Goal: Task Accomplishment & Management: Complete application form

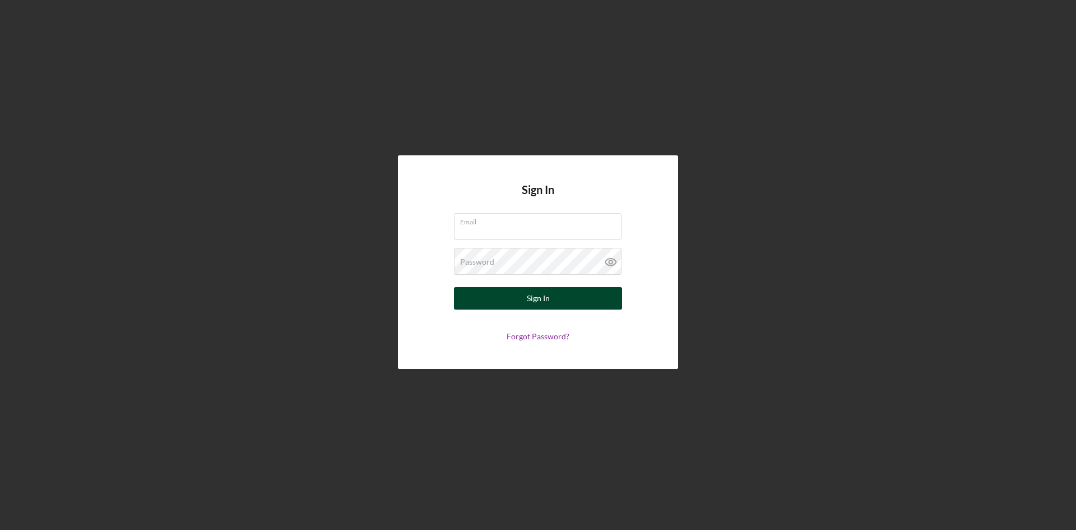
type input "[EMAIL_ADDRESS][DOMAIN_NAME]"
click at [517, 297] on button "Sign In" at bounding box center [538, 298] width 168 height 22
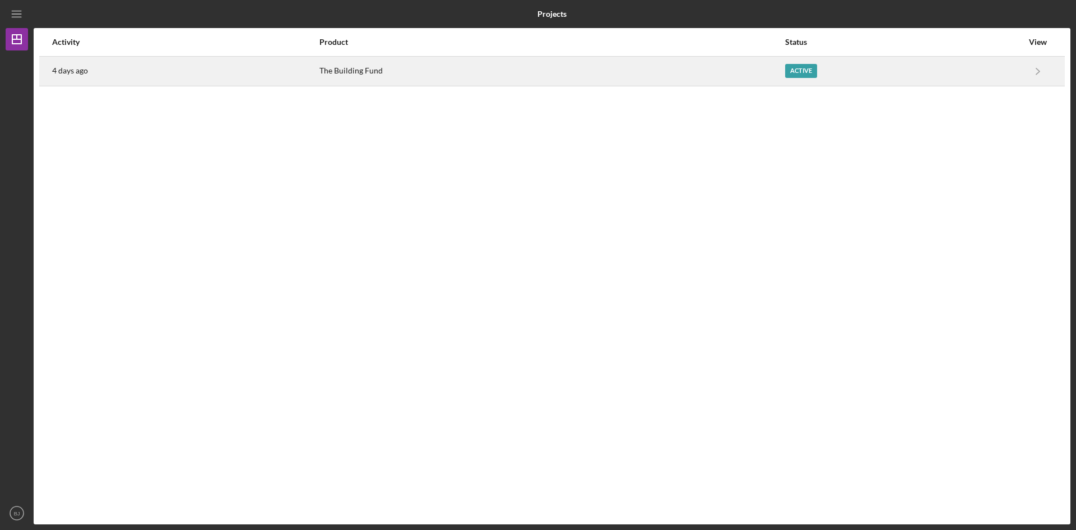
click at [796, 78] on div "Active" at bounding box center [904, 71] width 238 height 28
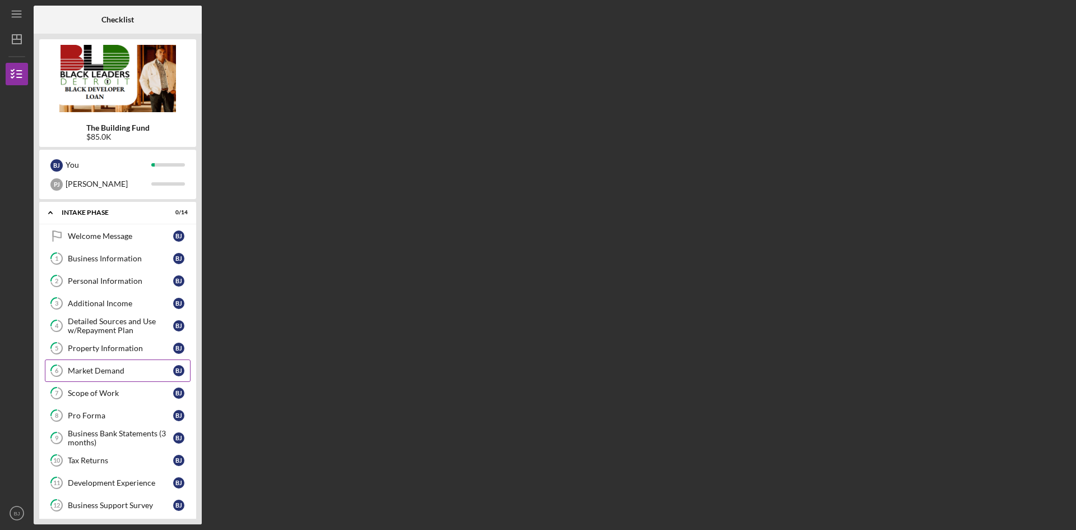
scroll to position [107, 0]
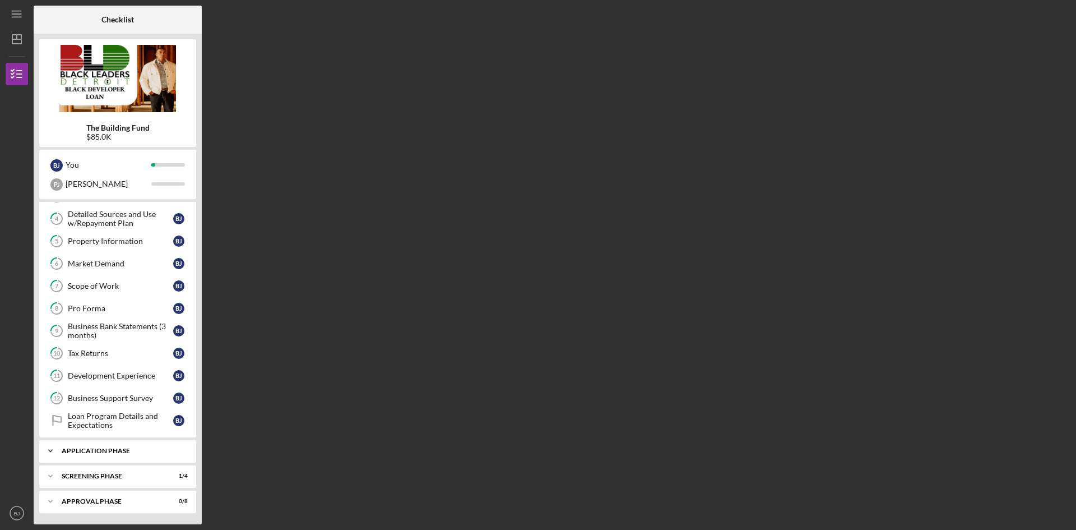
click at [119, 448] on div "Application Phase" at bounding box center [122, 450] width 121 height 7
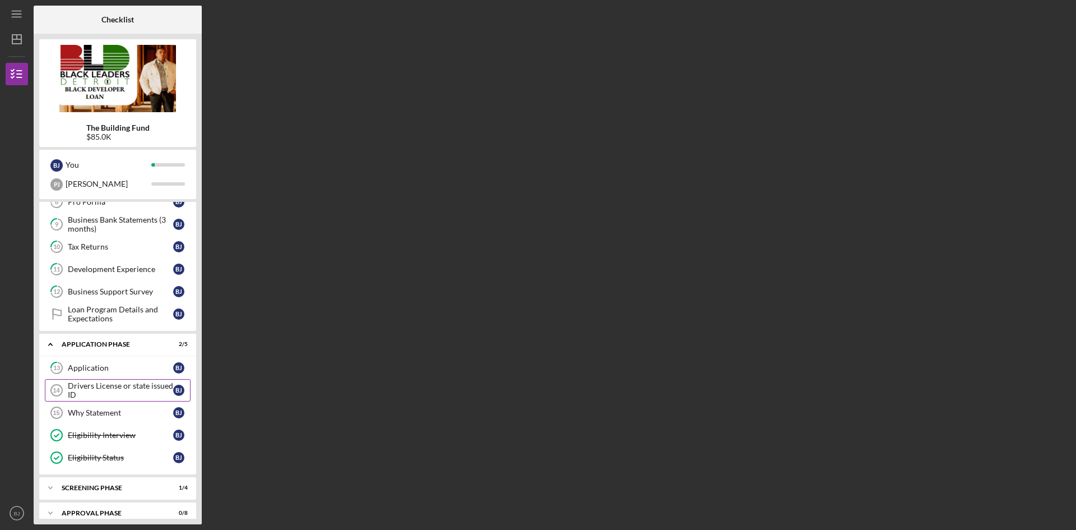
click at [117, 387] on div "Drivers License or state issued ID" at bounding box center [120, 390] width 105 height 18
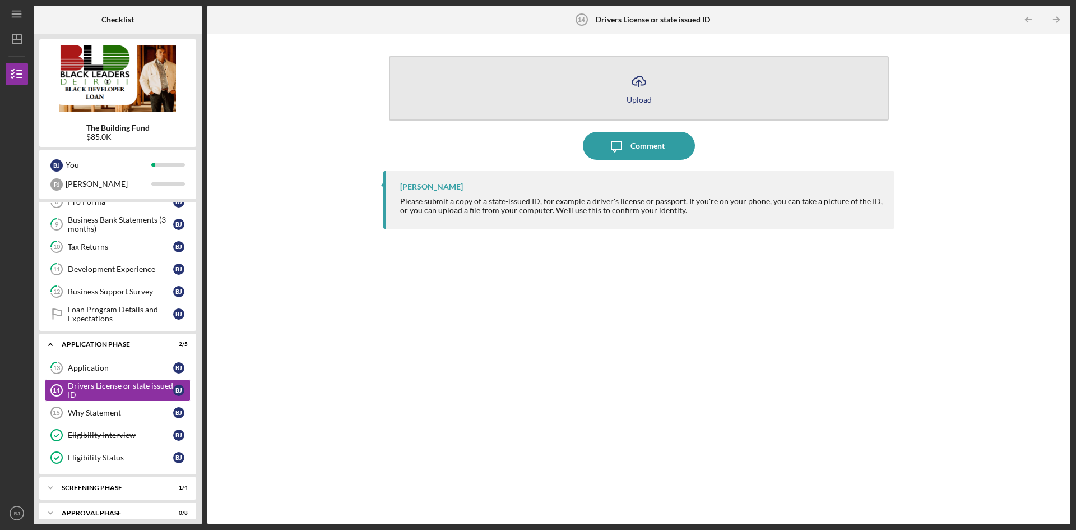
click at [655, 97] on button "Icon/Upload Upload" at bounding box center [639, 88] width 500 height 64
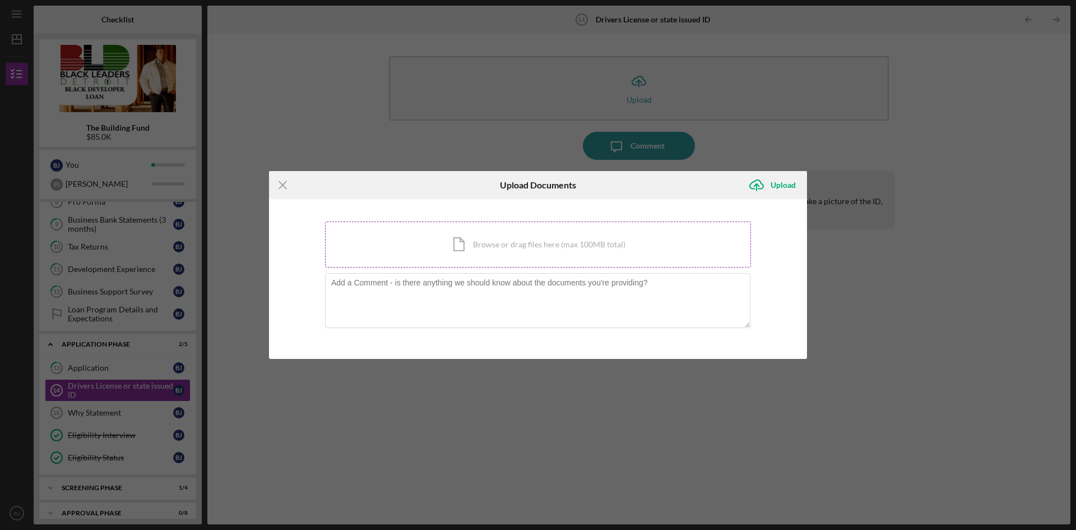
click at [508, 243] on div "Icon/Document Browse or drag files here (max 100MB total) Tap to choose files o…" at bounding box center [538, 244] width 426 height 46
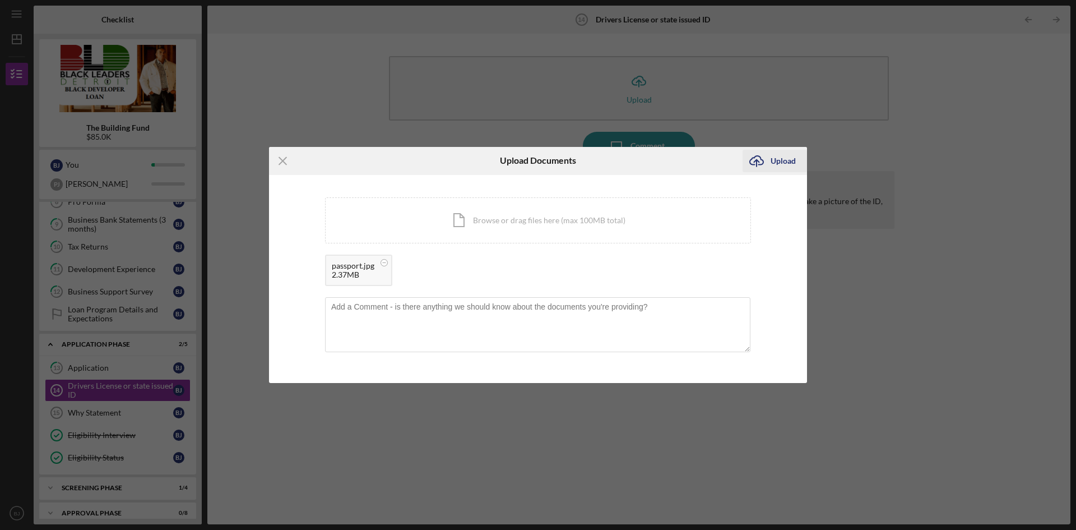
click at [777, 162] on div "Upload" at bounding box center [783, 161] width 25 height 22
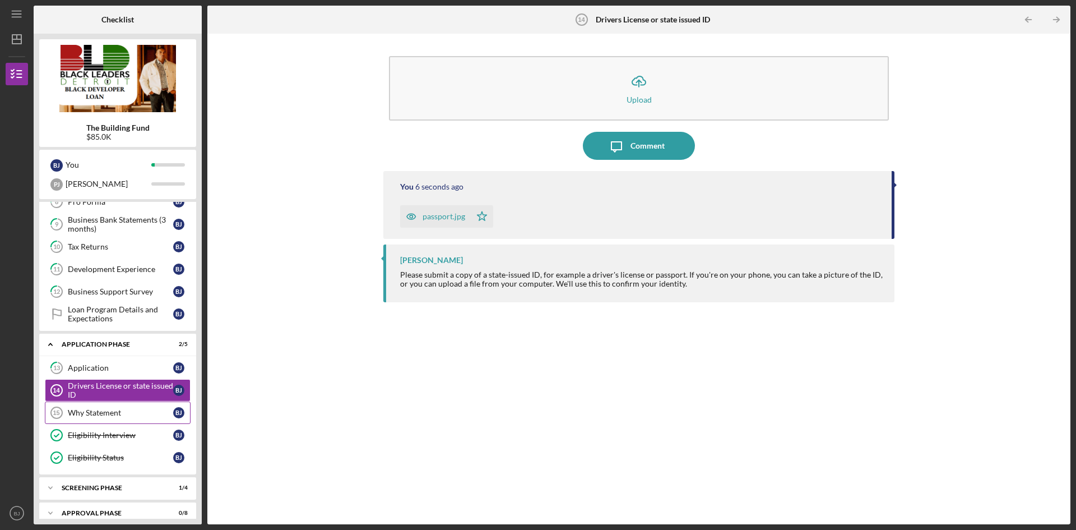
click at [103, 411] on div "Why Statement" at bounding box center [120, 412] width 105 height 9
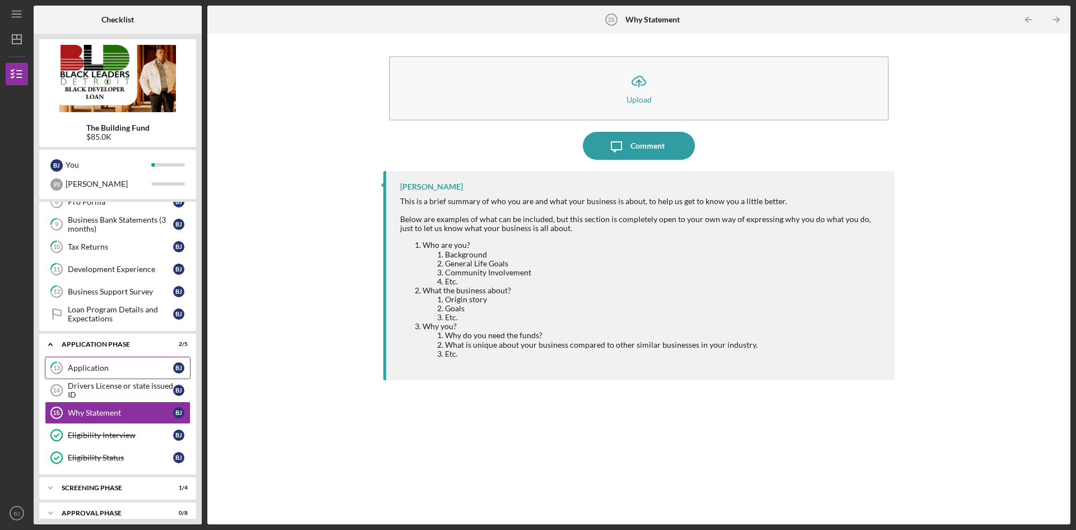
scroll to position [225, 0]
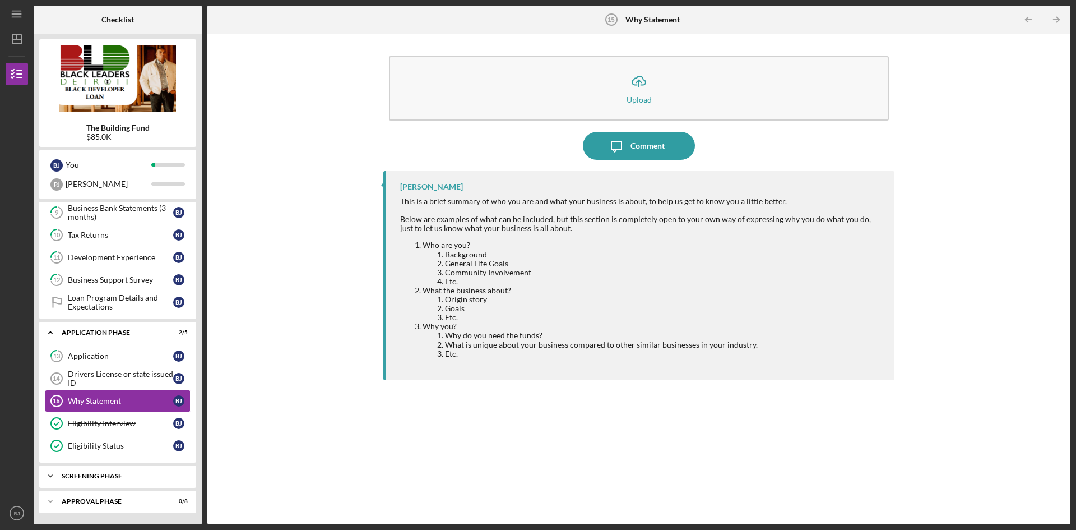
click at [114, 474] on div "Screening Phase" at bounding box center [122, 476] width 121 height 7
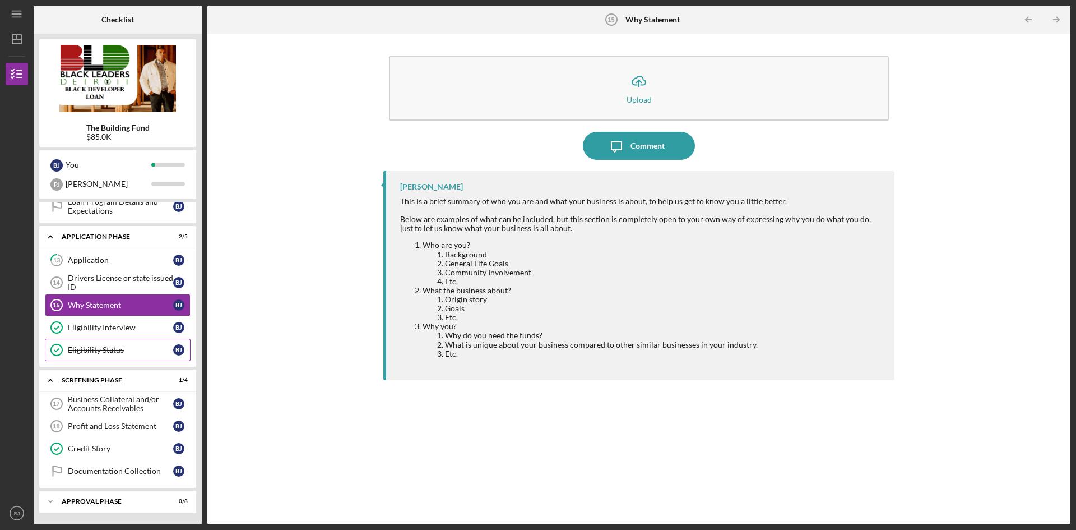
scroll to position [321, 0]
